Goal: Task Accomplishment & Management: Manage account settings

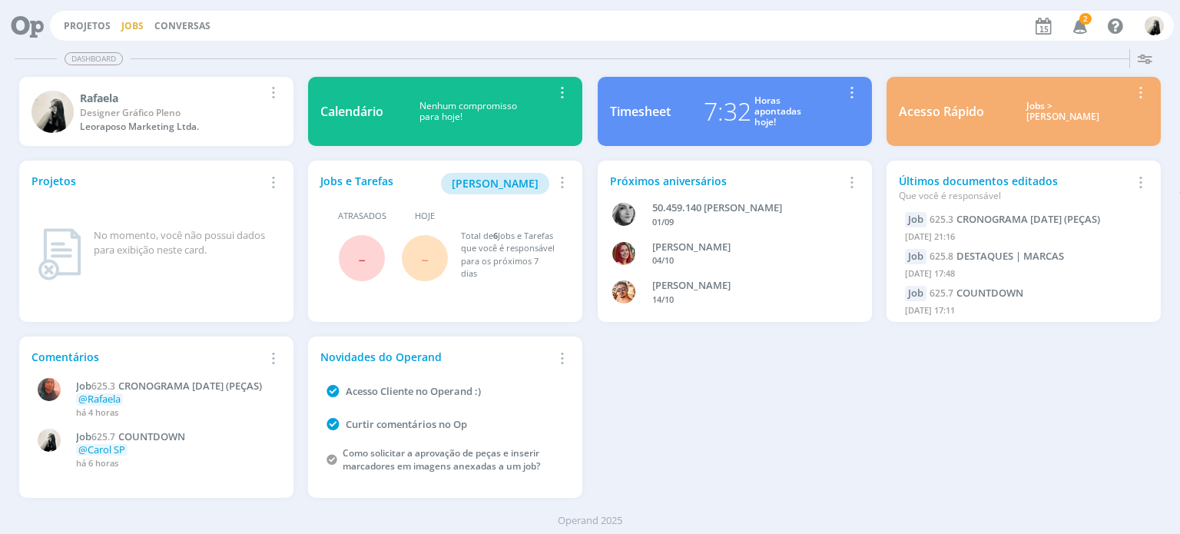
click at [138, 28] on link "Jobs" at bounding box center [132, 25] width 22 height 13
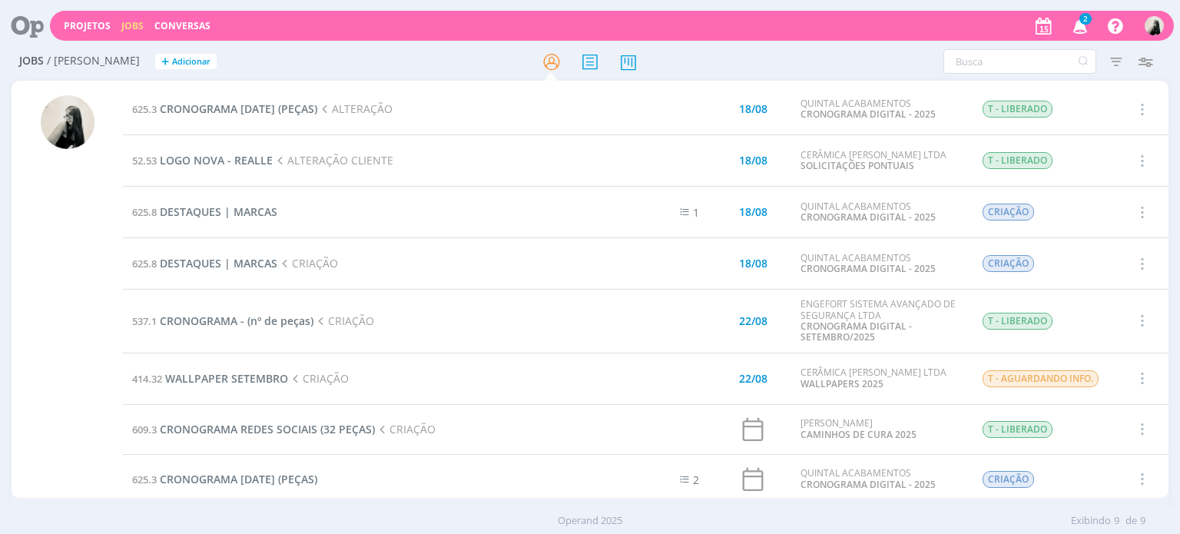
click at [1089, 25] on icon "button" at bounding box center [1080, 25] width 27 height 26
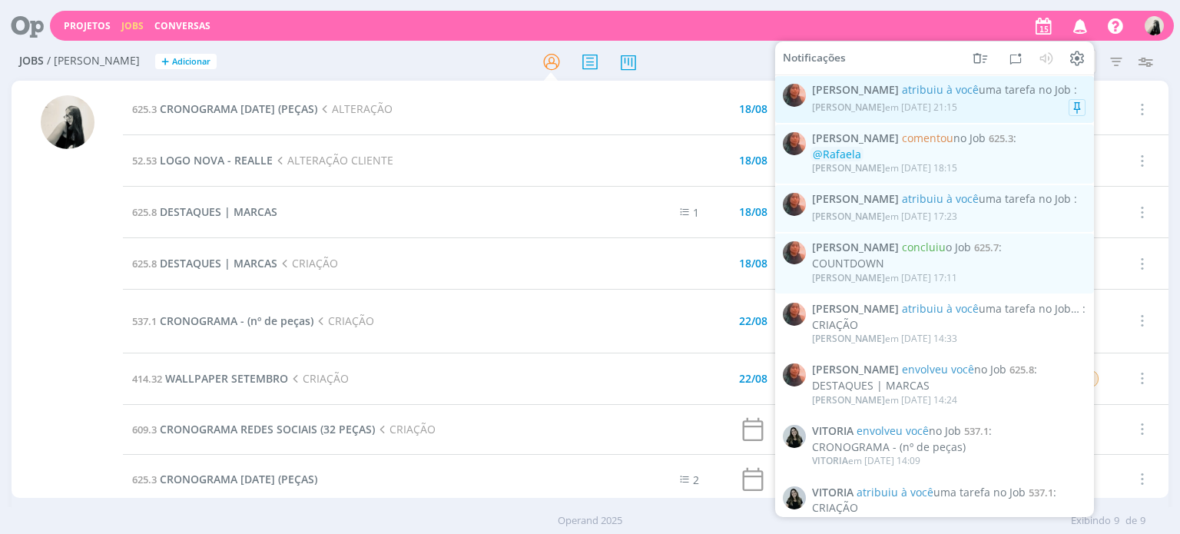
click at [988, 95] on span "atribuiu à você uma tarefa no Job" at bounding box center [986, 89] width 169 height 15
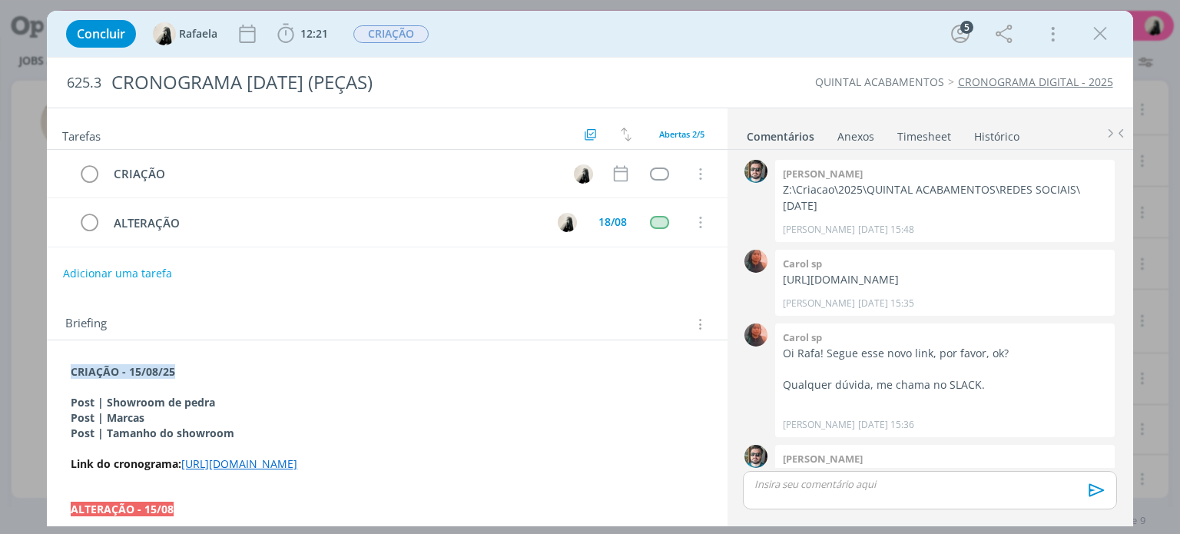
scroll to position [377, 0]
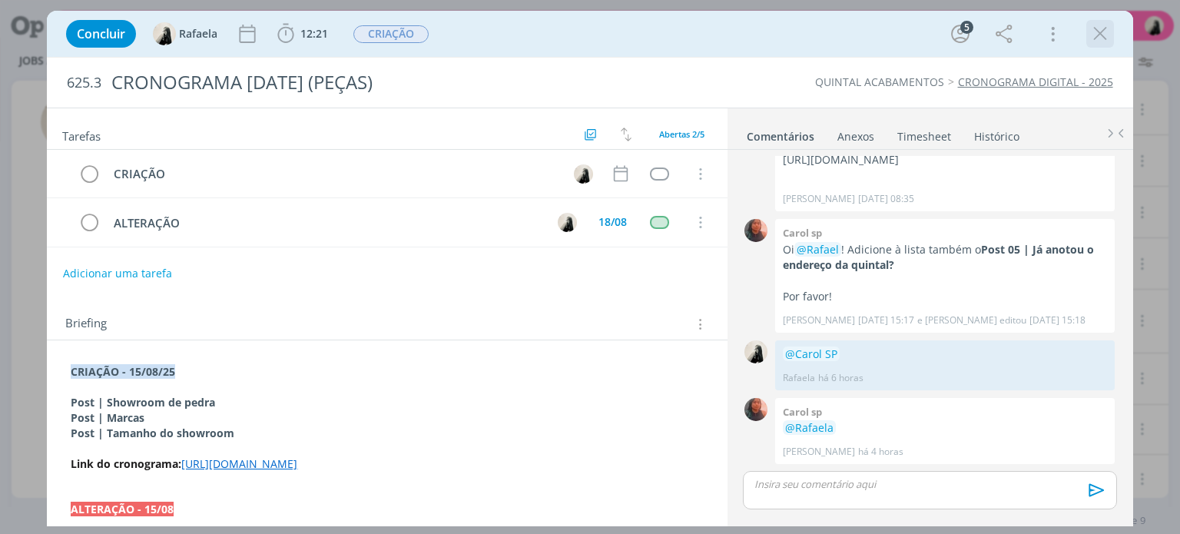
click at [1104, 39] on icon "dialog" at bounding box center [1100, 33] width 23 height 23
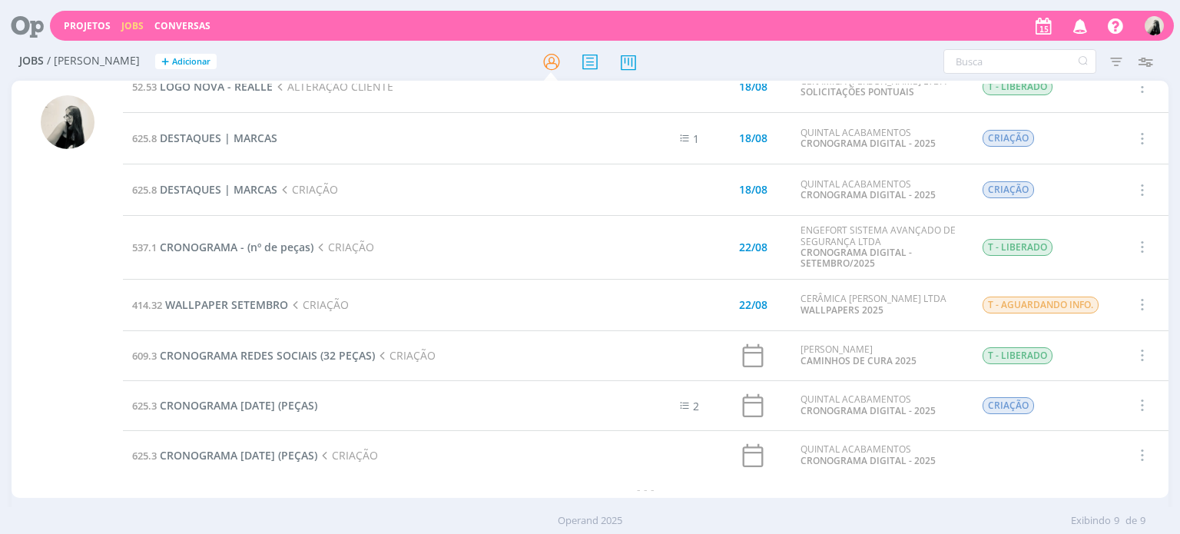
scroll to position [73, 0]
click at [1141, 404] on icon "button" at bounding box center [1141, 406] width 17 height 18
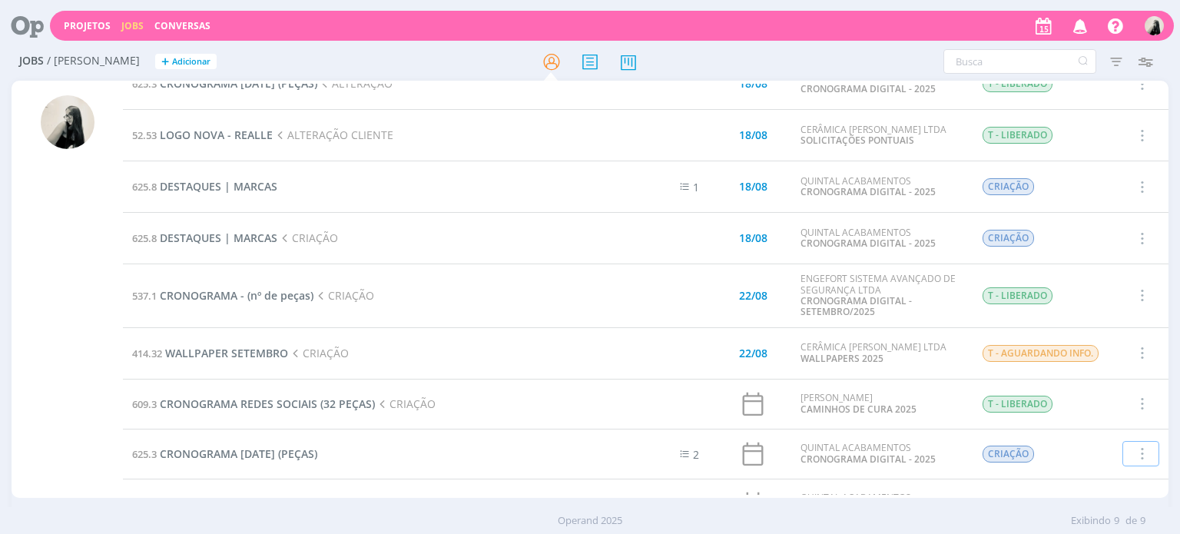
scroll to position [0, 0]
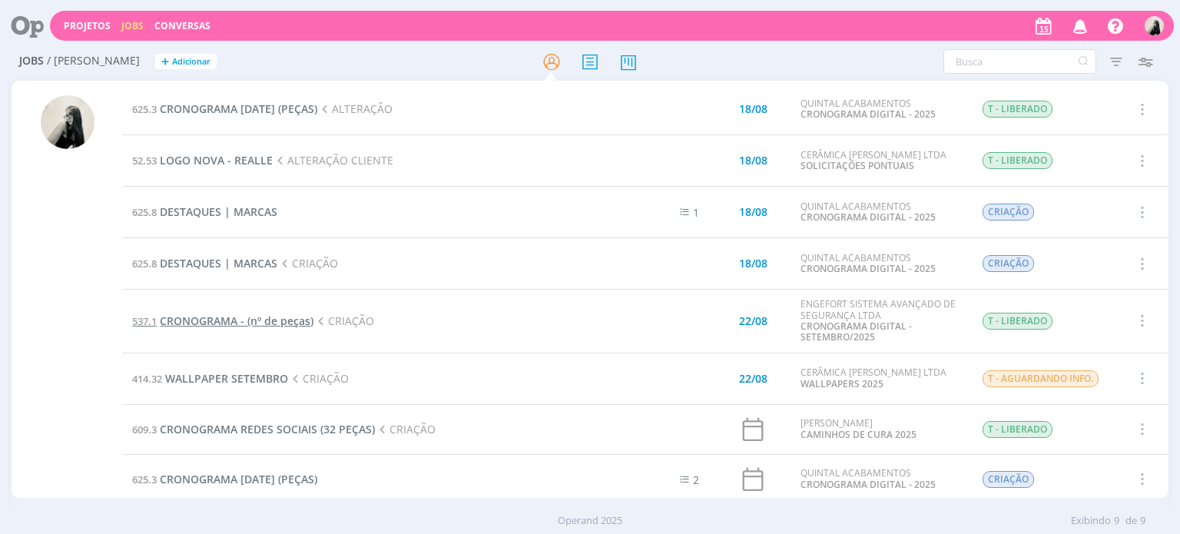
click at [283, 315] on span "CRONOGRAMA - (nº de peças)" at bounding box center [237, 321] width 154 height 15
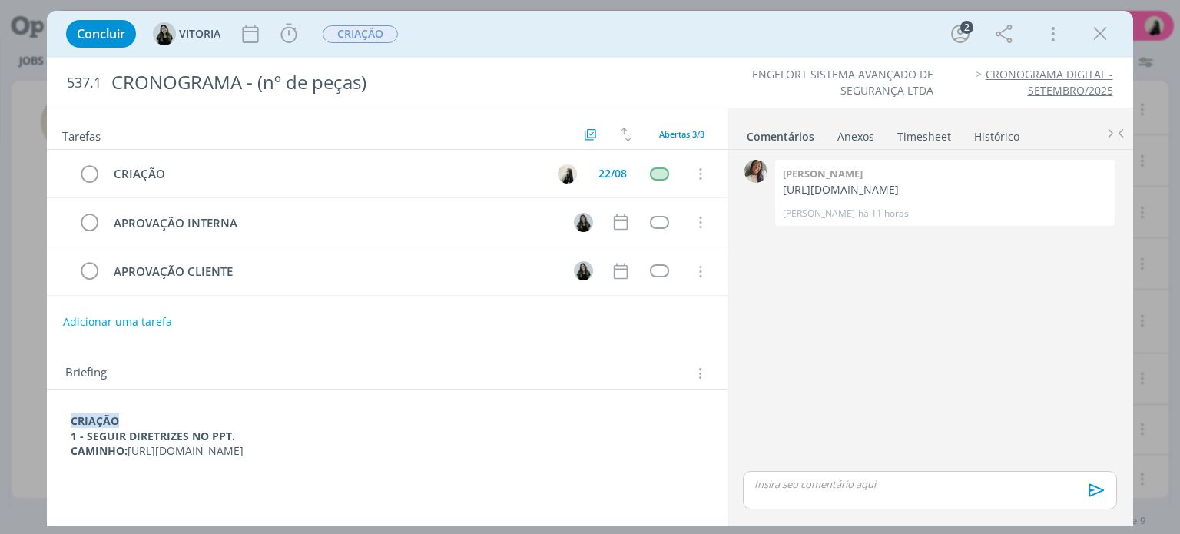
click at [244, 451] on link "[URL][DOMAIN_NAME]" at bounding box center [186, 450] width 116 height 15
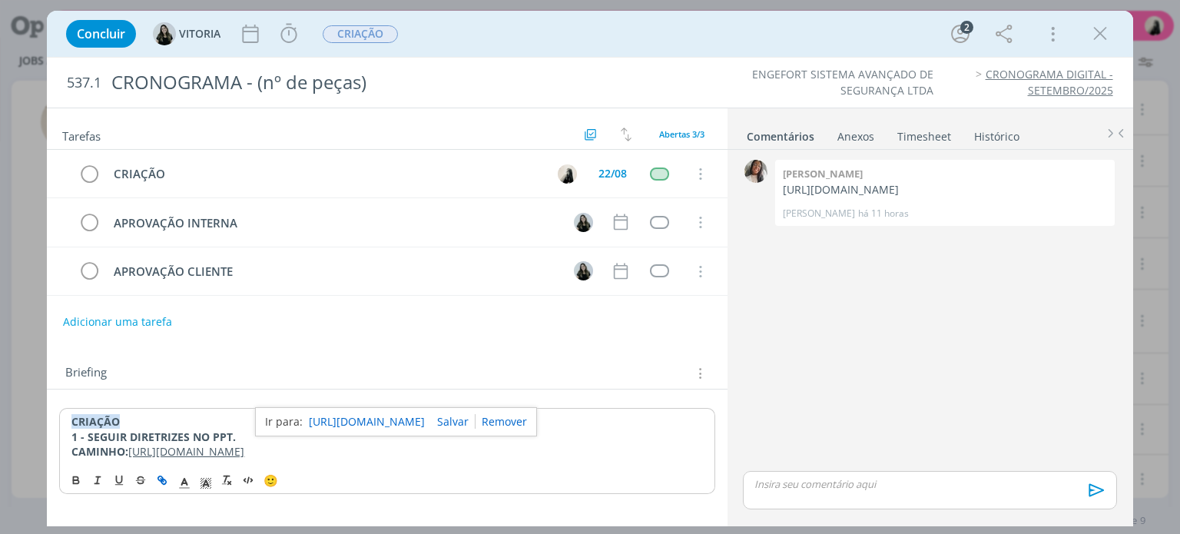
click at [425, 420] on link "[URL][DOMAIN_NAME]" at bounding box center [367, 422] width 116 height 20
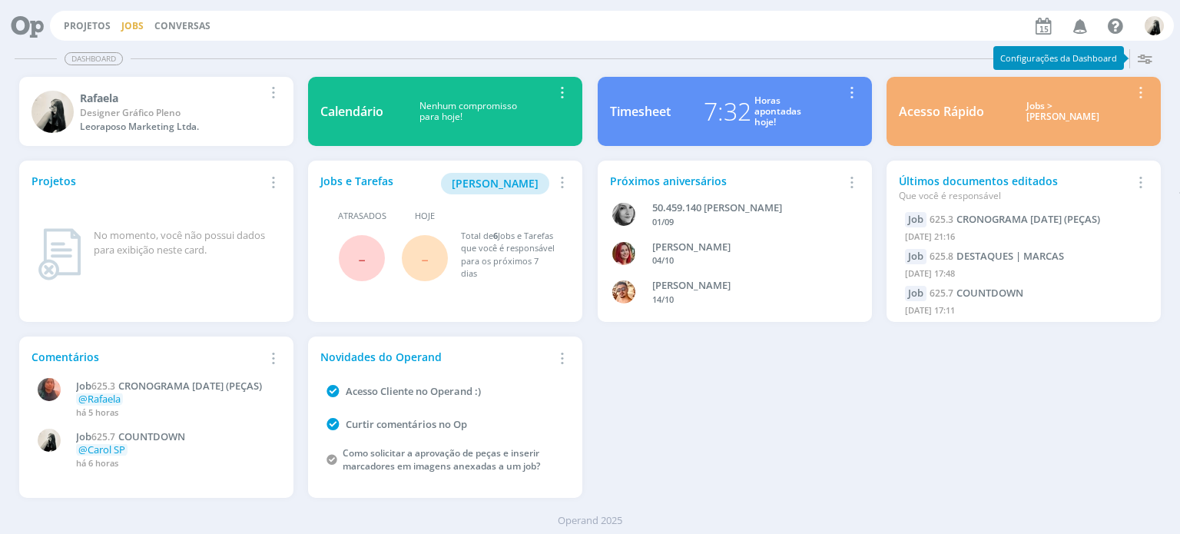
click at [129, 30] on link "Jobs" at bounding box center [132, 25] width 22 height 13
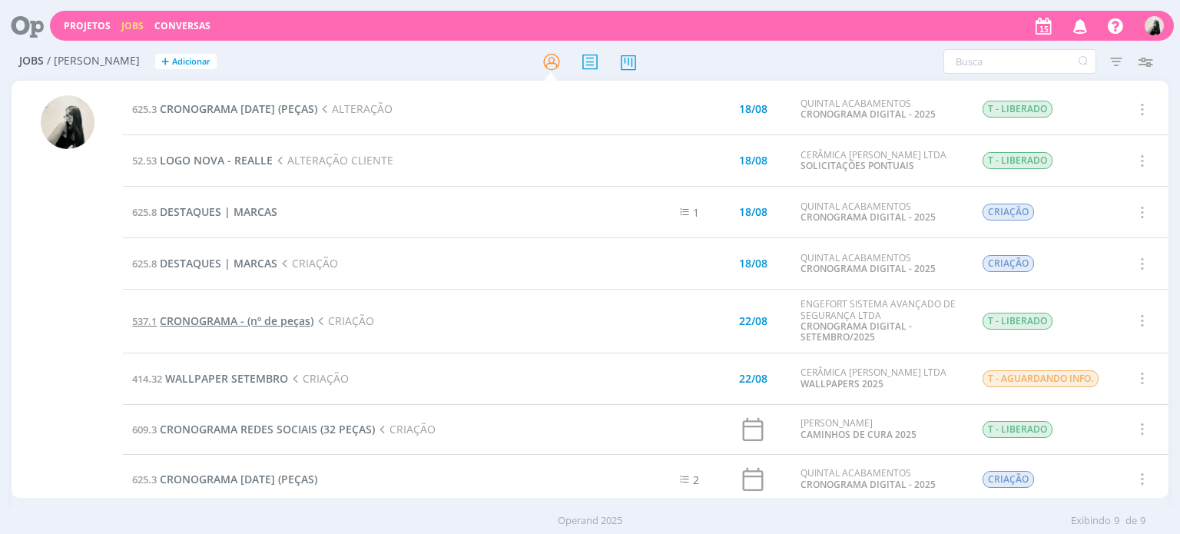
click at [276, 324] on span "CRONOGRAMA - (nº de peças)" at bounding box center [237, 321] width 154 height 15
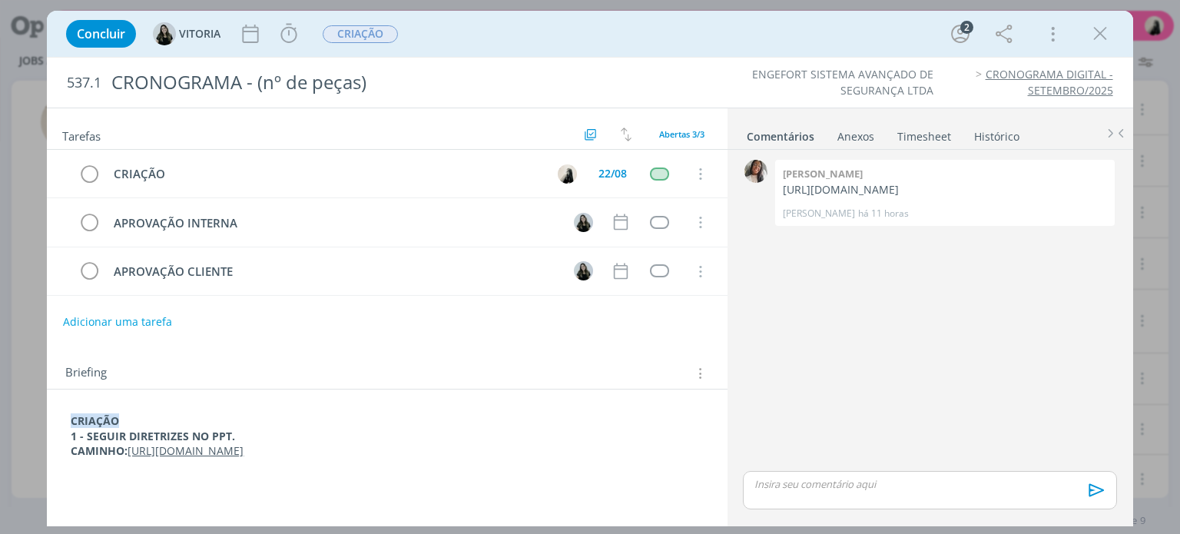
click at [244, 448] on link "[URL][DOMAIN_NAME]" at bounding box center [186, 450] width 116 height 15
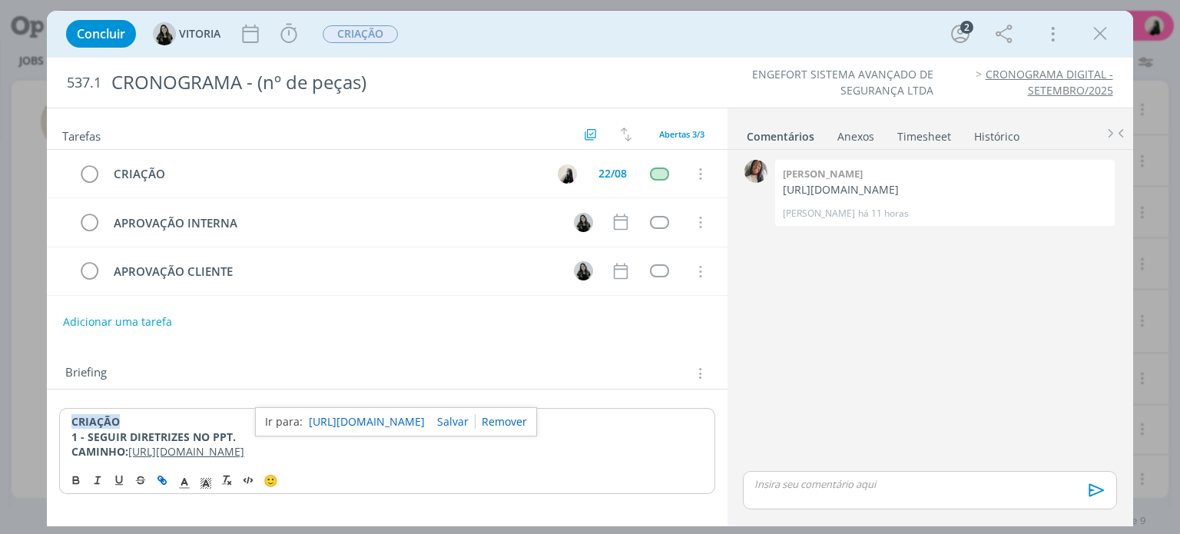
click at [367, 414] on link "[URL][DOMAIN_NAME]" at bounding box center [367, 422] width 116 height 20
